Goal: Transaction & Acquisition: Purchase product/service

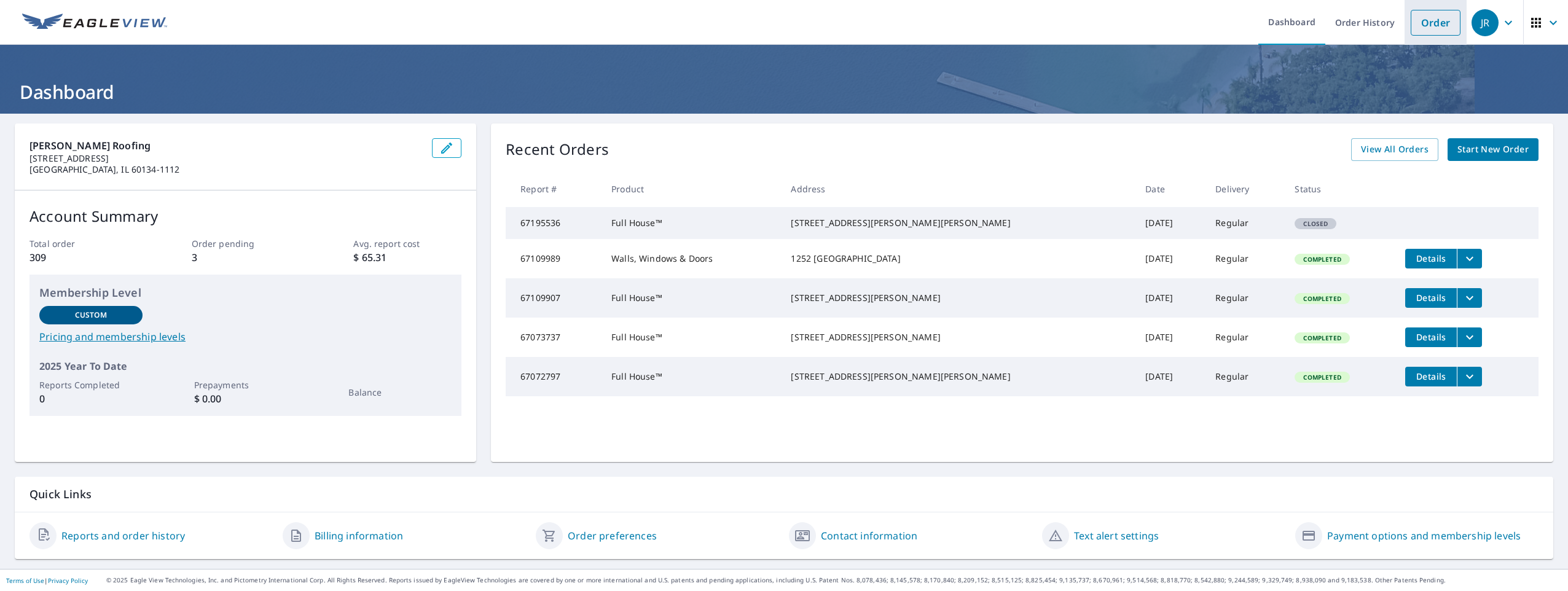
click at [1437, 35] on link "Order" at bounding box center [1435, 23] width 50 height 26
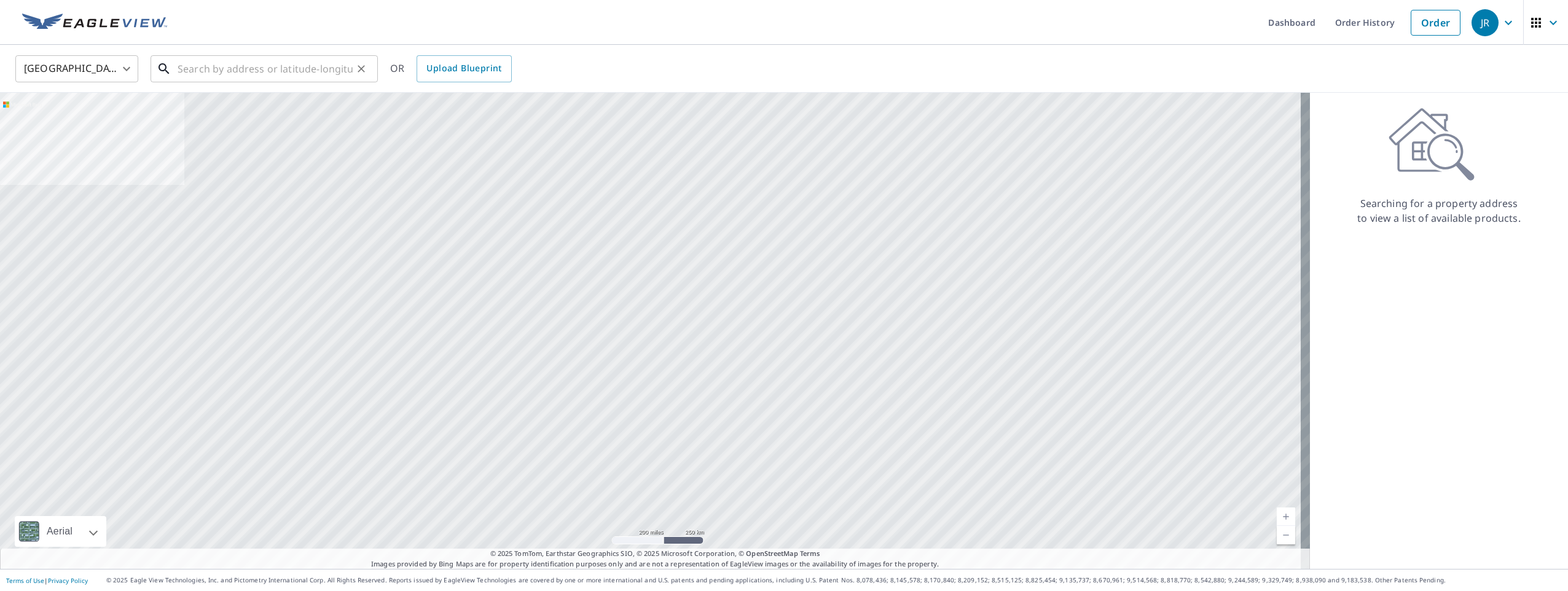
click at [323, 75] on input "text" at bounding box center [265, 69] width 175 height 34
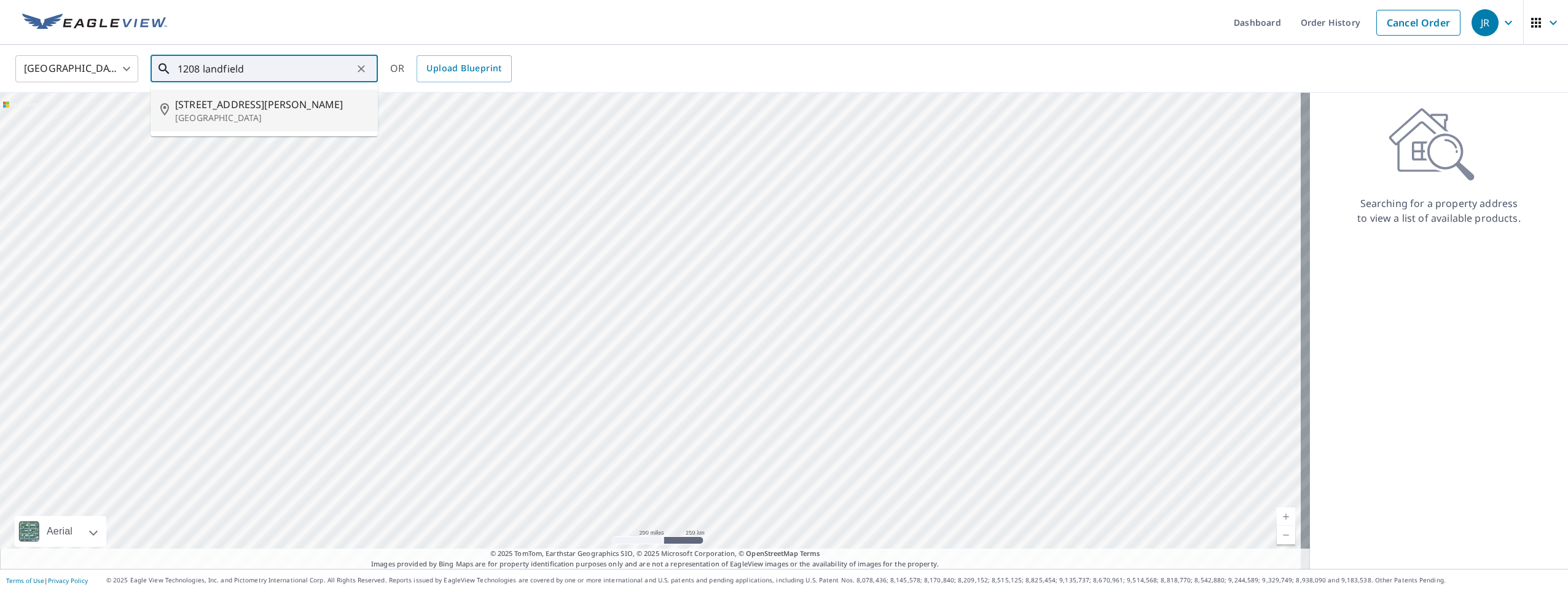
click at [253, 104] on span "[STREET_ADDRESS][PERSON_NAME]" at bounding box center [271, 104] width 193 height 15
type input "[STREET_ADDRESS][PERSON_NAME]"
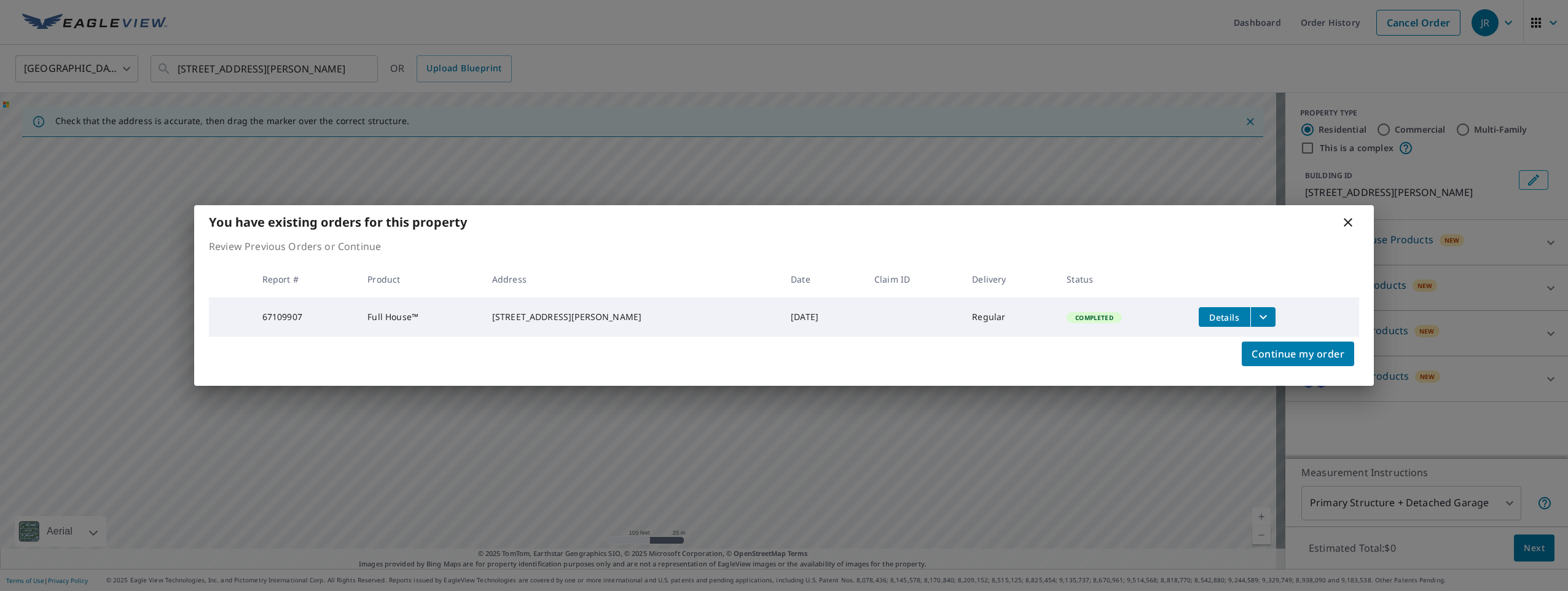
click at [1344, 220] on icon at bounding box center [1348, 222] width 15 height 15
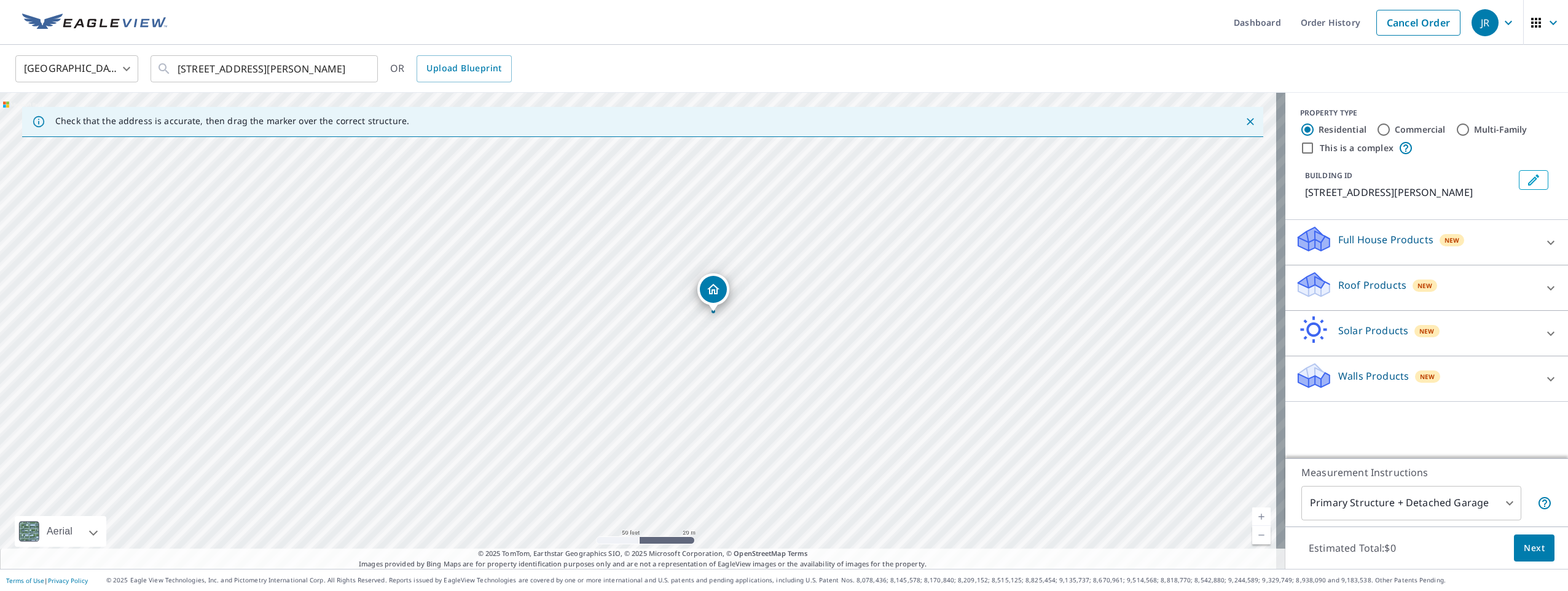
click at [1363, 379] on p "Walls Products" at bounding box center [1373, 376] width 70 height 15
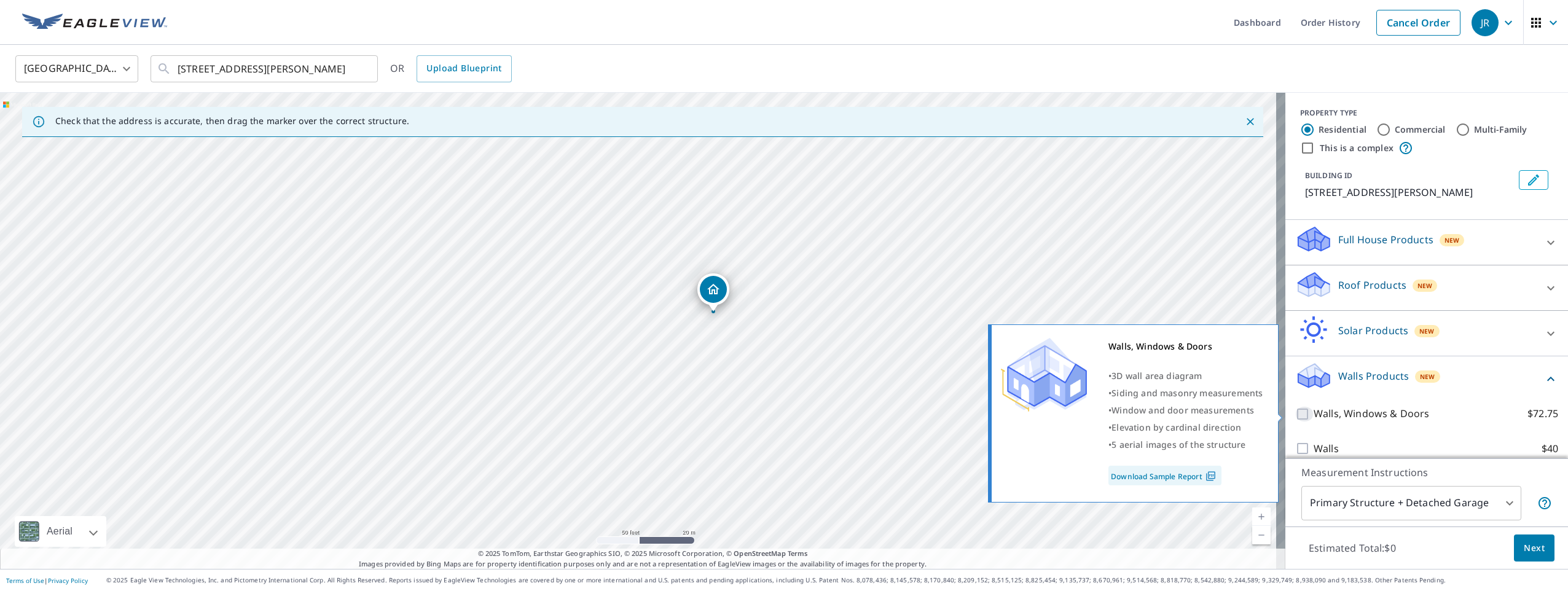
click at [1295, 413] on input "Walls, Windows & Doors $72.75" at bounding box center [1304, 414] width 18 height 15
checkbox input "true"
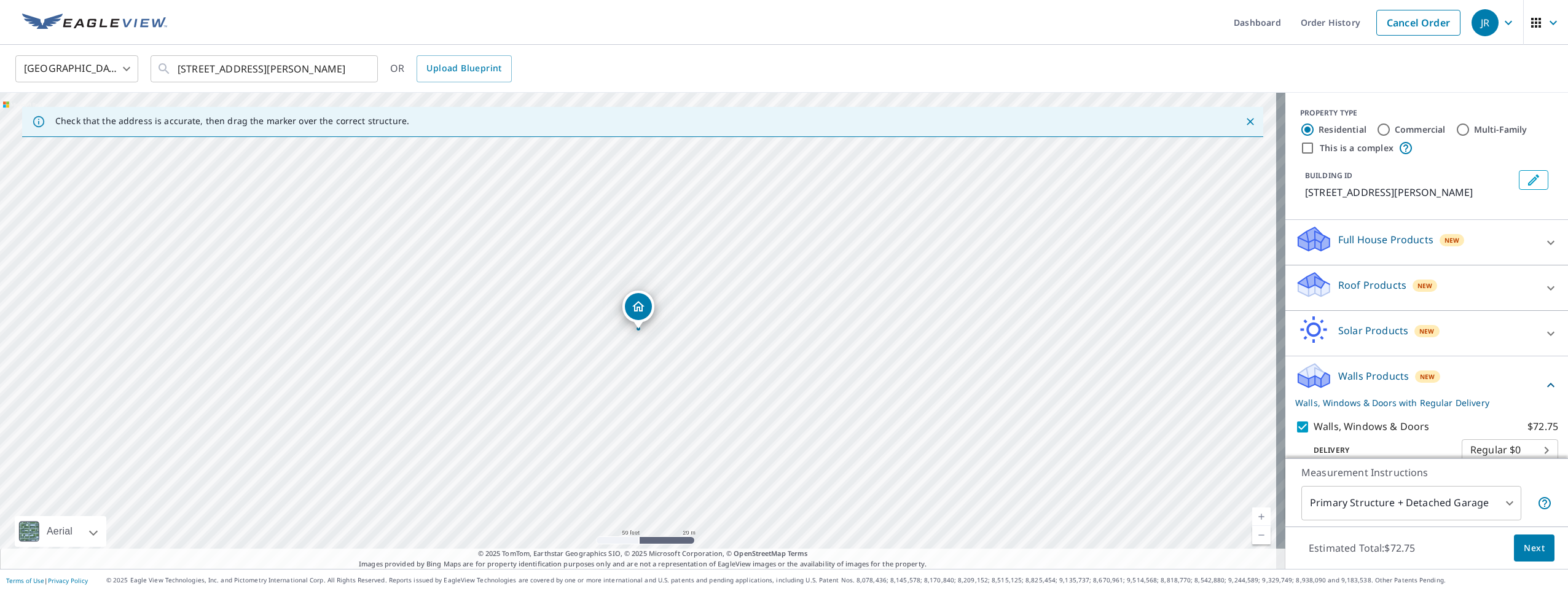
click at [1530, 544] on span "Next" at bounding box center [1534, 548] width 21 height 15
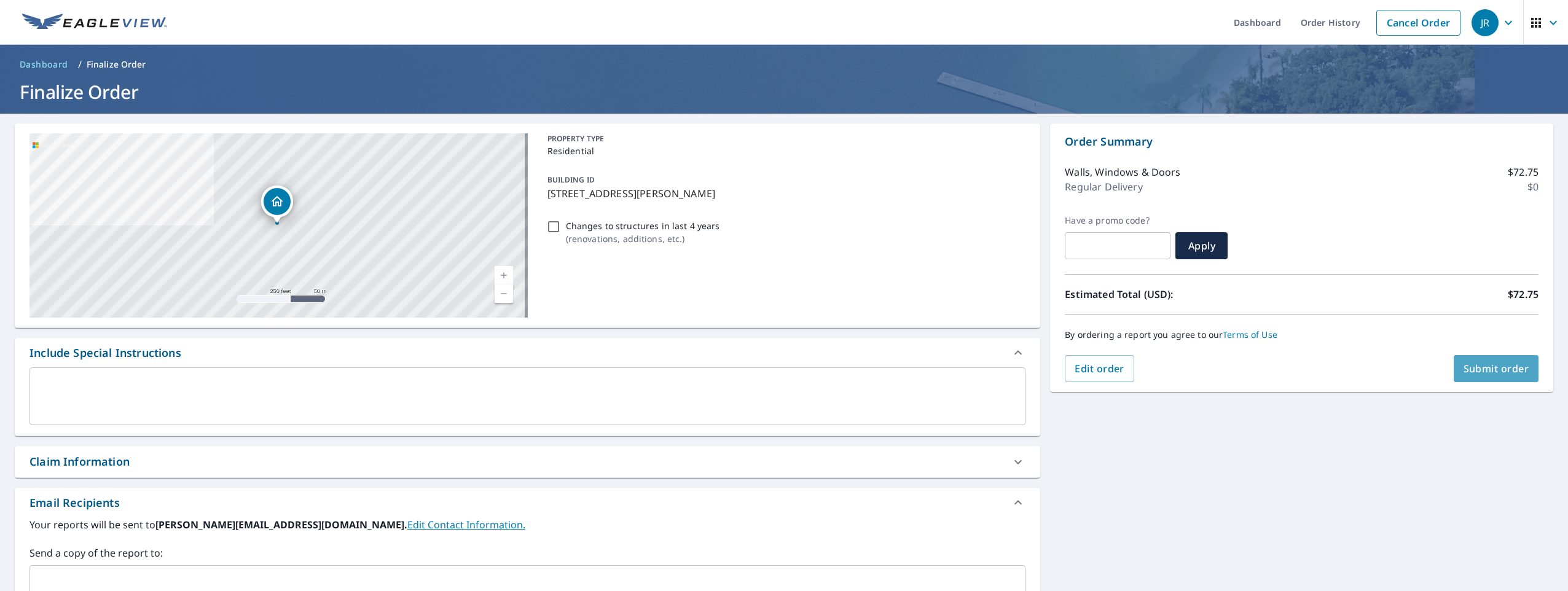
click at [1506, 363] on span "Submit order" at bounding box center [1496, 369] width 66 height 14
